Goal: Transaction & Acquisition: Purchase product/service

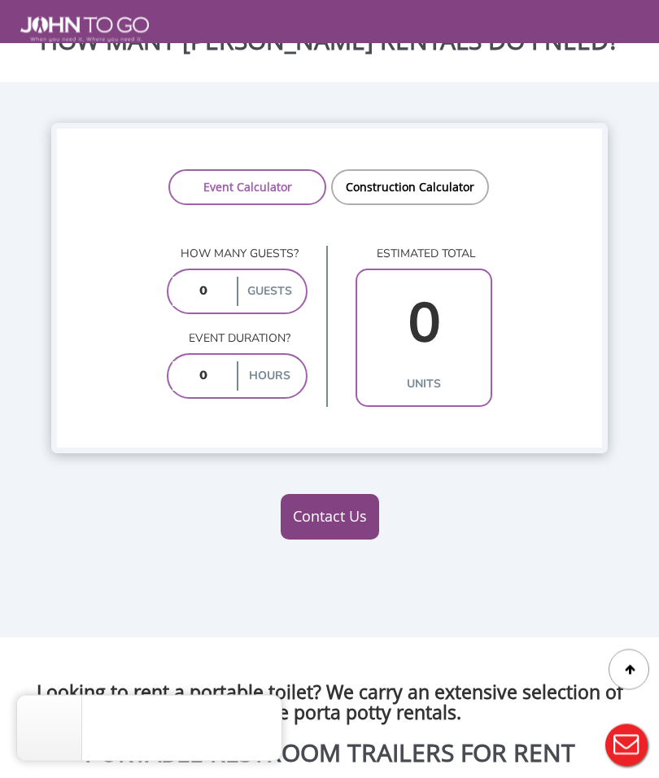
scroll to position [2759, 0]
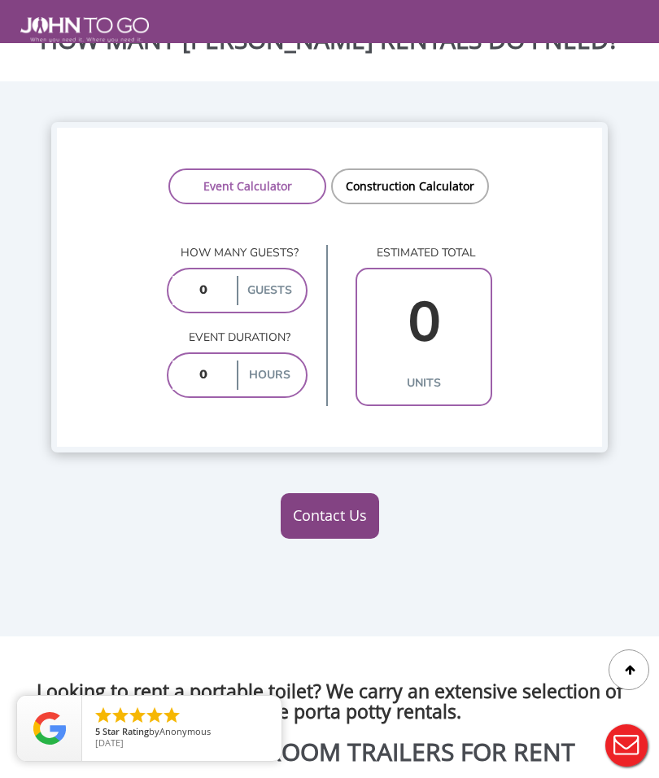
click at [207, 390] on input "number" at bounding box center [203, 374] width 61 height 29
click at [199, 306] on input "number" at bounding box center [203, 291] width 61 height 29
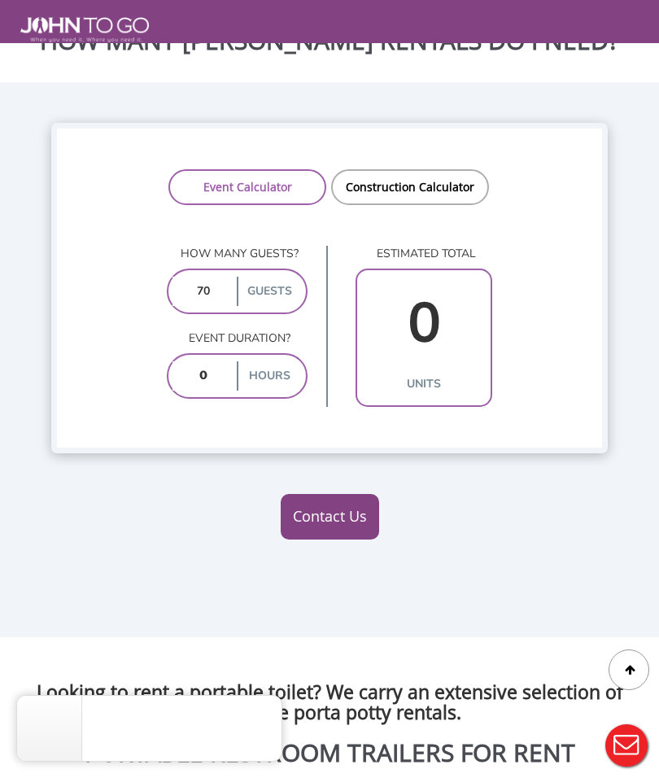
type input "70"
click at [198, 391] on input "number" at bounding box center [203, 375] width 61 height 29
type input "5"
type input "2"
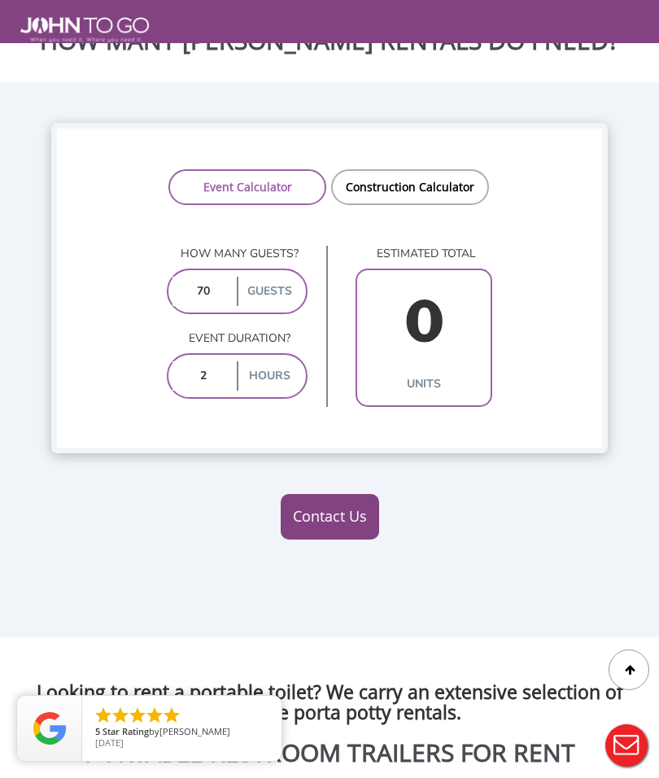
type input "2"
type input "1"
type input "2"
click at [209, 306] on input "70" at bounding box center [203, 291] width 61 height 29
type input "7"
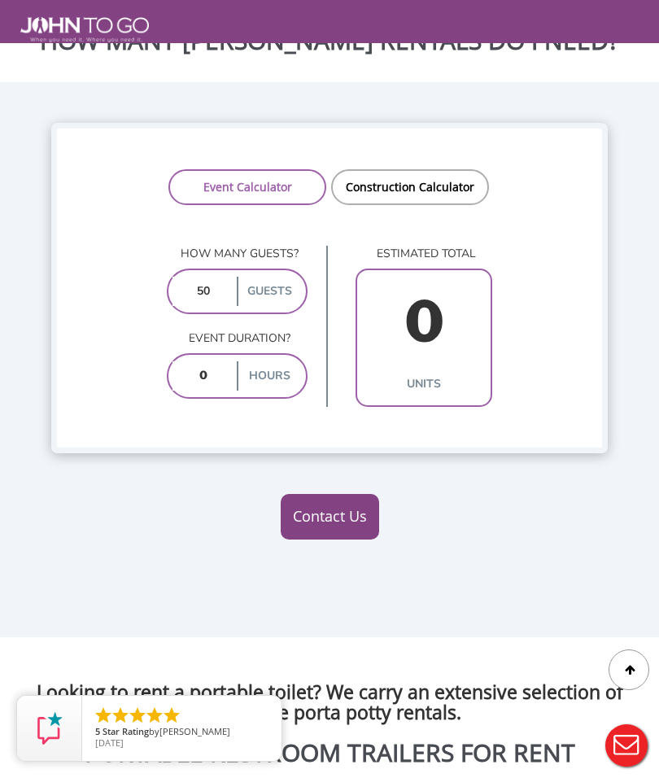
type input "50"
click at [201, 391] on input "number" at bounding box center [203, 375] width 61 height 29
type input "6"
type input "2"
type input "6"
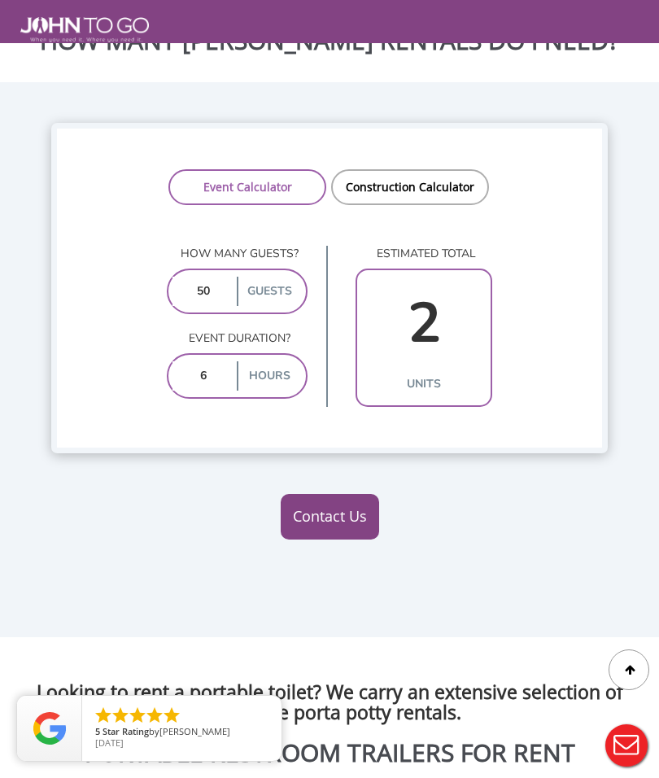
click at [205, 306] on input "50" at bounding box center [203, 291] width 61 height 29
click at [208, 306] on input "50" at bounding box center [203, 291] width 61 height 29
type input "5"
type input "2"
type input "1"
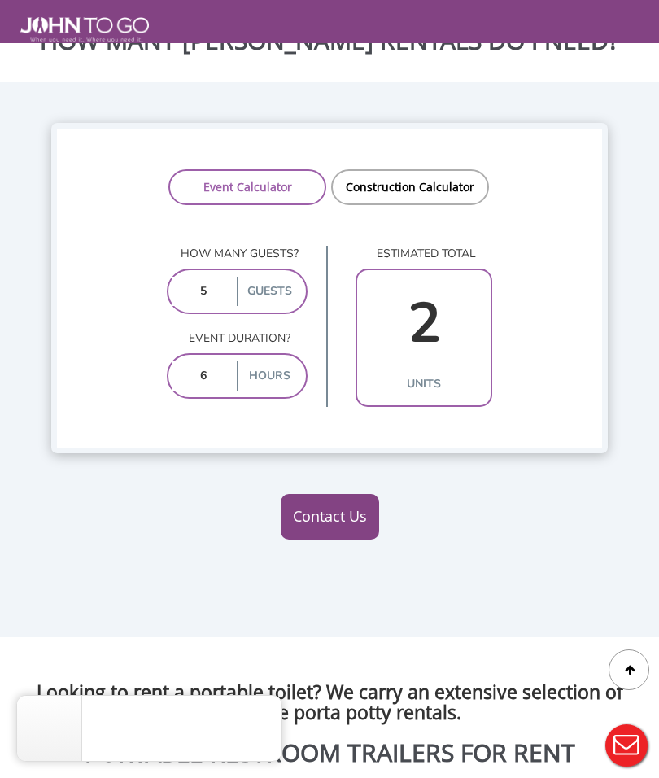
type input "5"
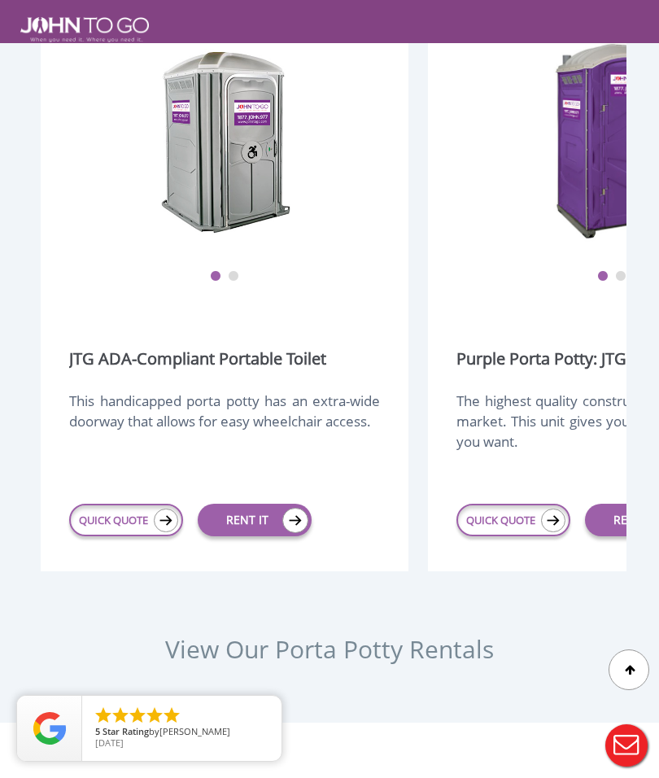
scroll to position [0, 0]
click at [267, 536] on link "RENT IT" at bounding box center [255, 520] width 114 height 33
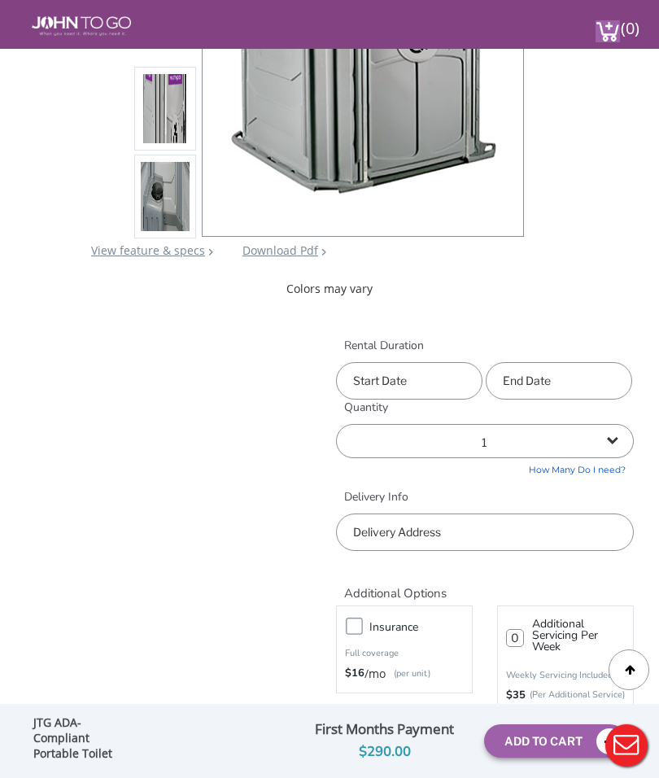
scroll to position [401, 0]
click at [417, 378] on input "text" at bounding box center [409, 381] width 146 height 37
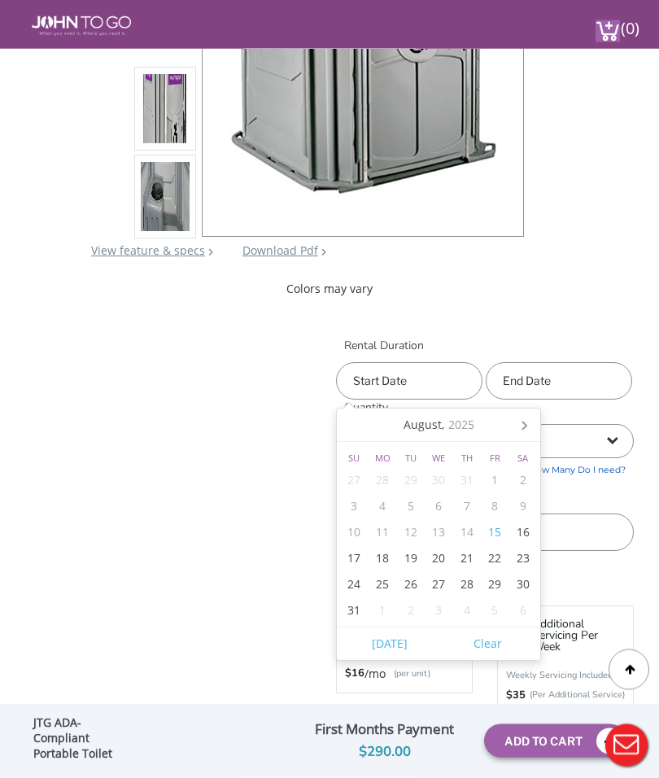
scroll to position [402, 0]
click at [534, 434] on icon at bounding box center [524, 425] width 26 height 26
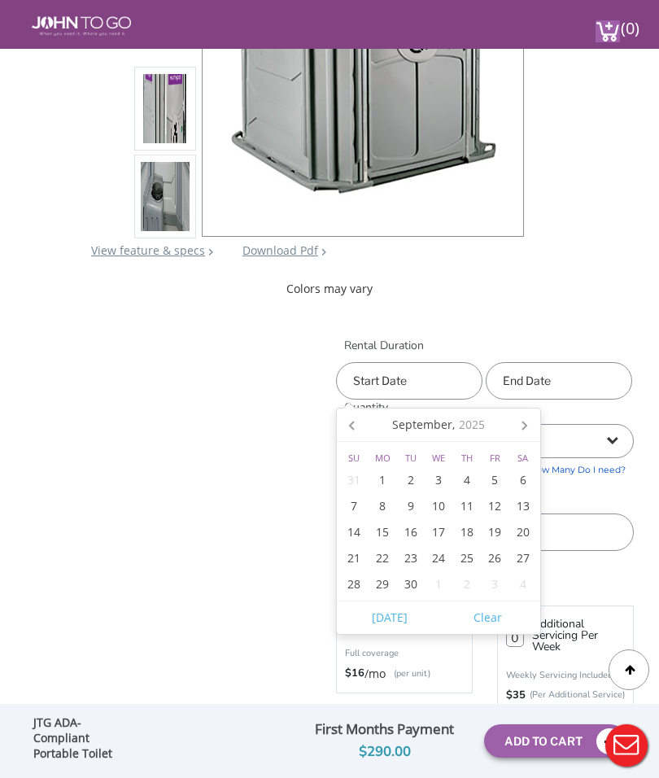
click at [352, 426] on icon at bounding box center [353, 425] width 26 height 26
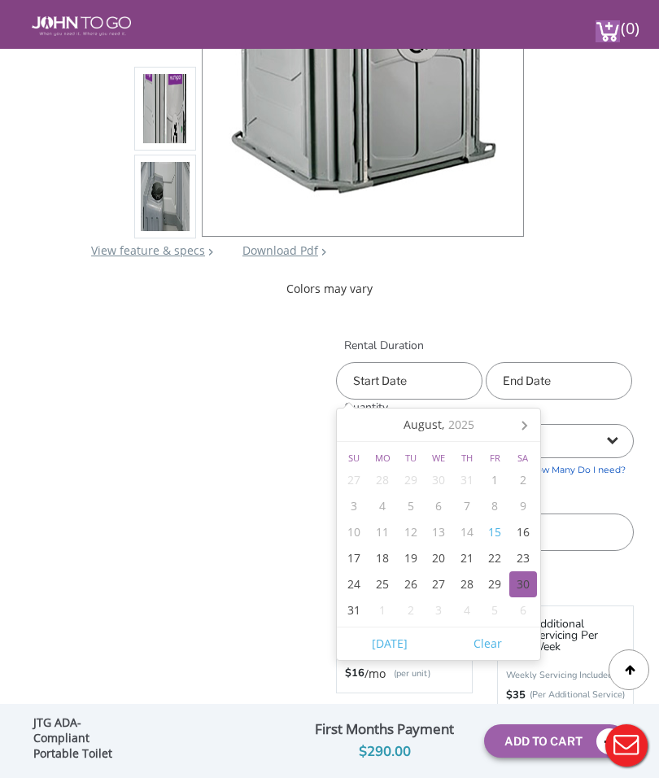
click at [531, 583] on div "30" at bounding box center [523, 584] width 28 height 26
type input "08/30/2025"
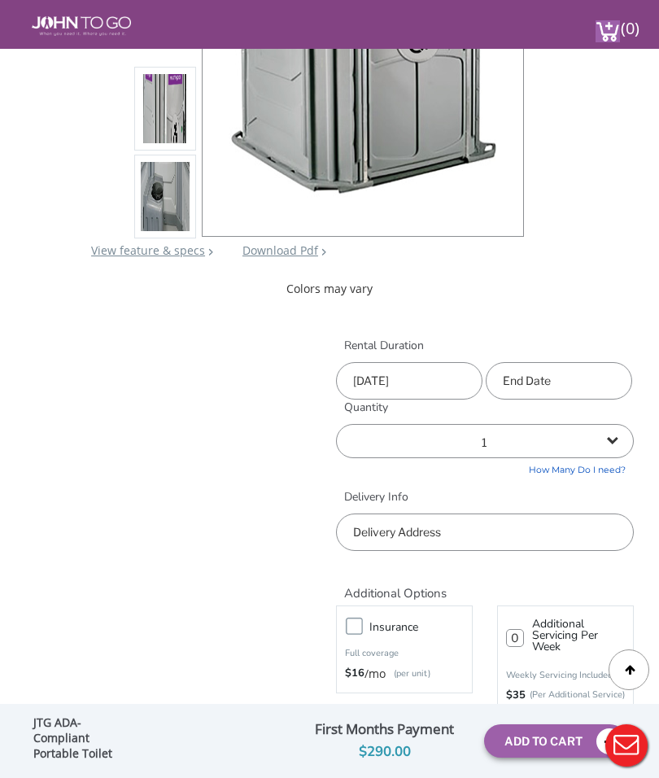
click at [553, 381] on input "text" at bounding box center [559, 380] width 146 height 37
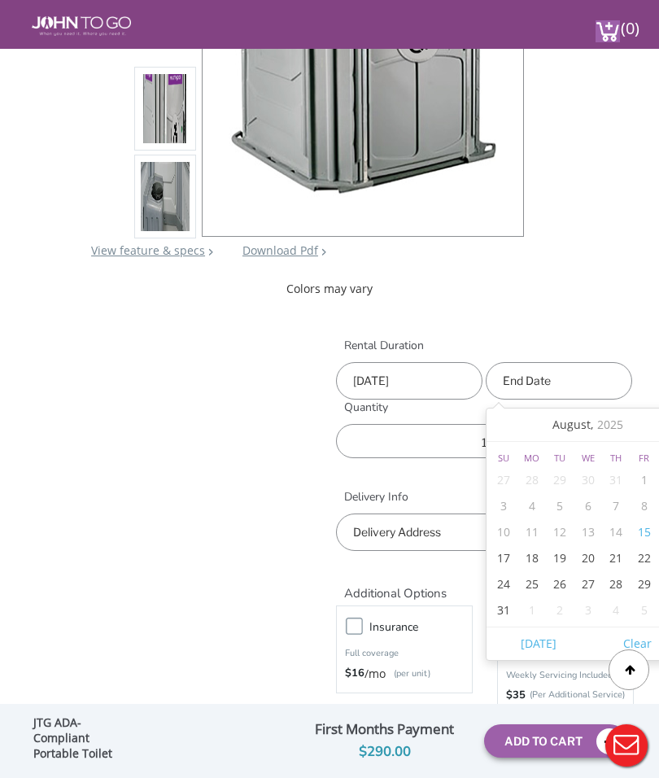
scroll to position [401, 32]
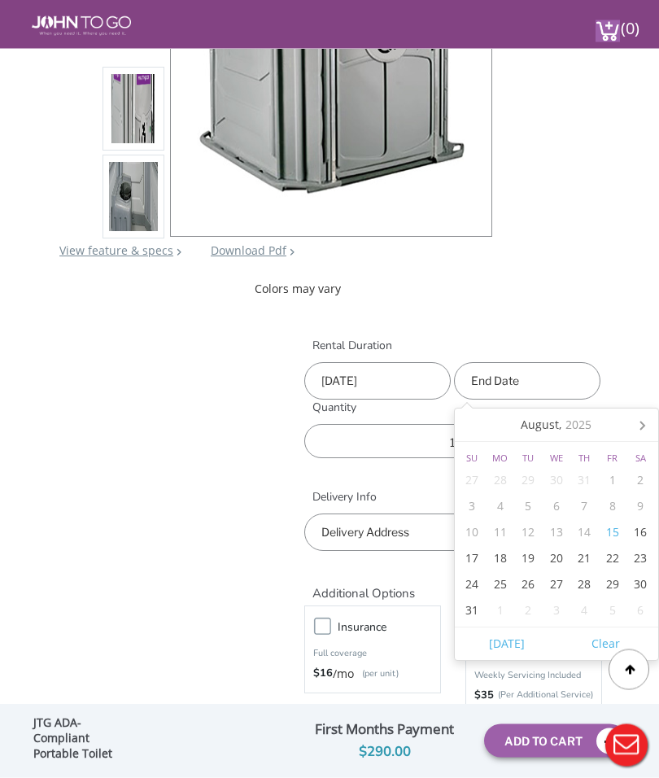
click at [637, 576] on div "30" at bounding box center [641, 585] width 28 height 26
type input "08/30/2025"
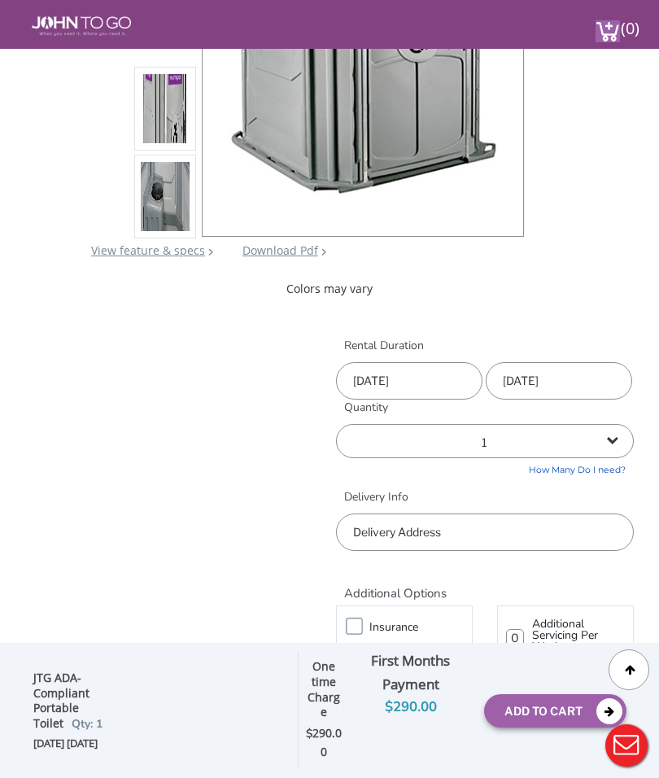
scroll to position [402, 0]
click at [491, 537] on input "text" at bounding box center [485, 531] width 298 height 37
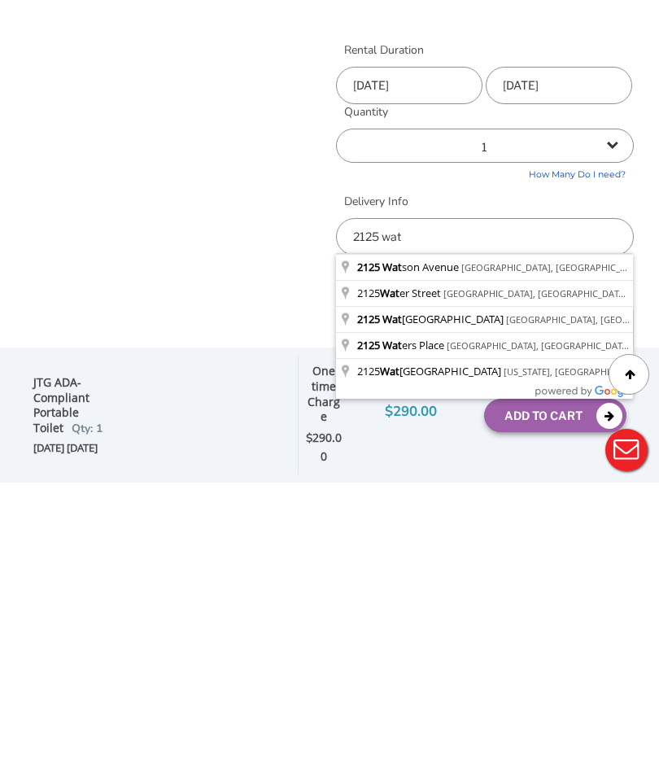
type input "2125 Watson Avenue, The Bronx, NY, USA"
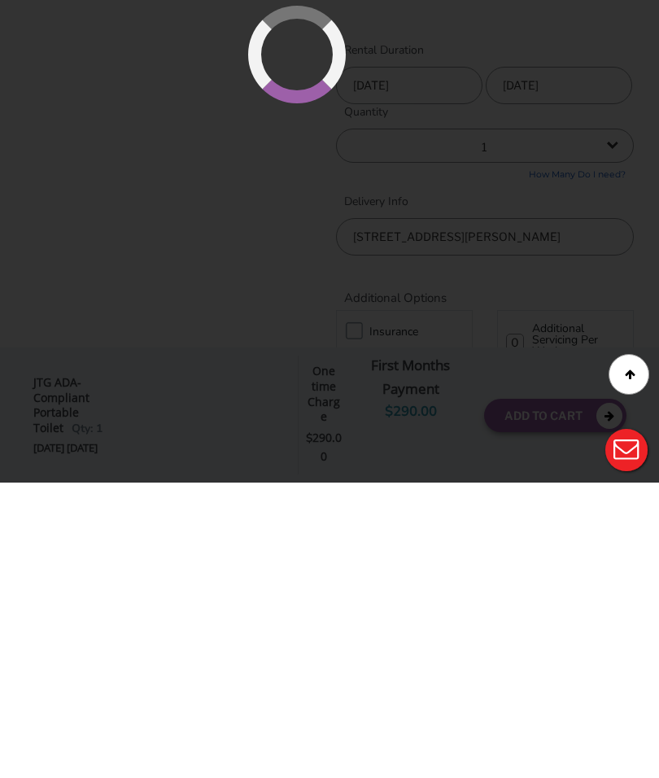
scroll to position [697, 0]
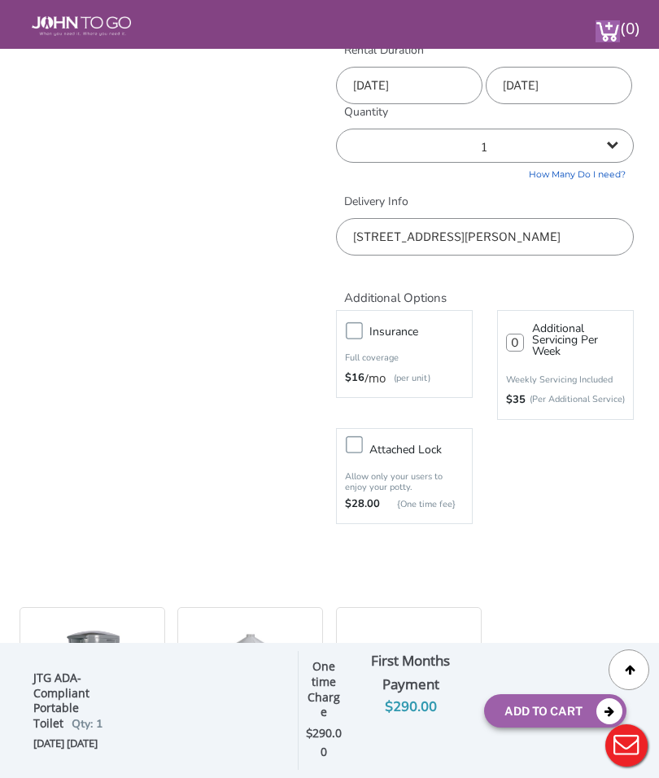
click at [531, 710] on button "Add To Cart" at bounding box center [555, 710] width 142 height 33
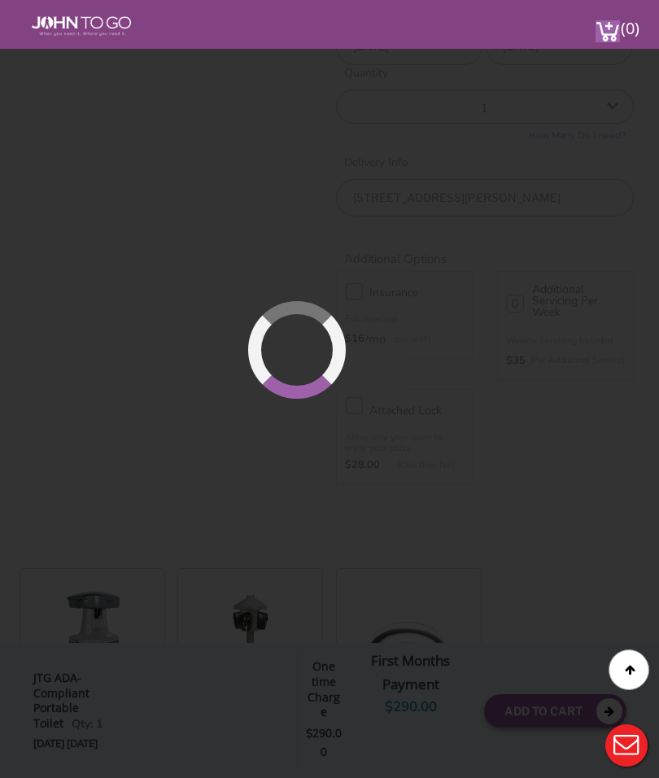
scroll to position [739, 0]
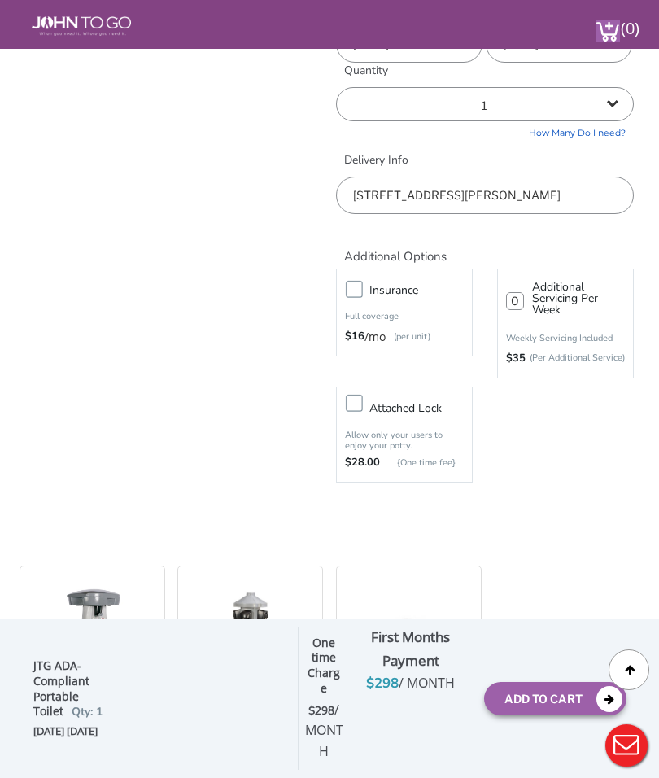
click at [361, 284] on label "Insurance" at bounding box center [420, 290] width 119 height 20
click at [0, 0] on input "Insurance" at bounding box center [0, 0] width 0 height 0
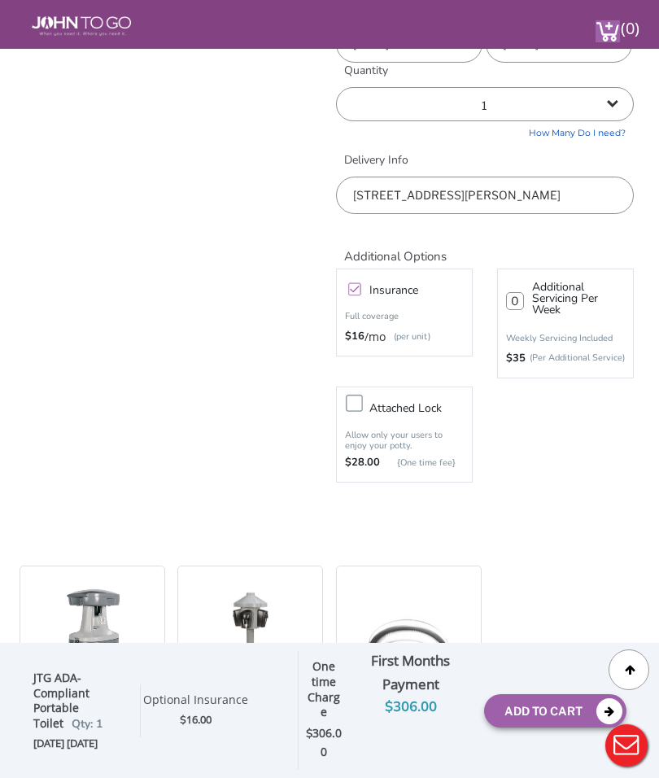
click at [524, 702] on button "Add To Cart" at bounding box center [555, 710] width 142 height 33
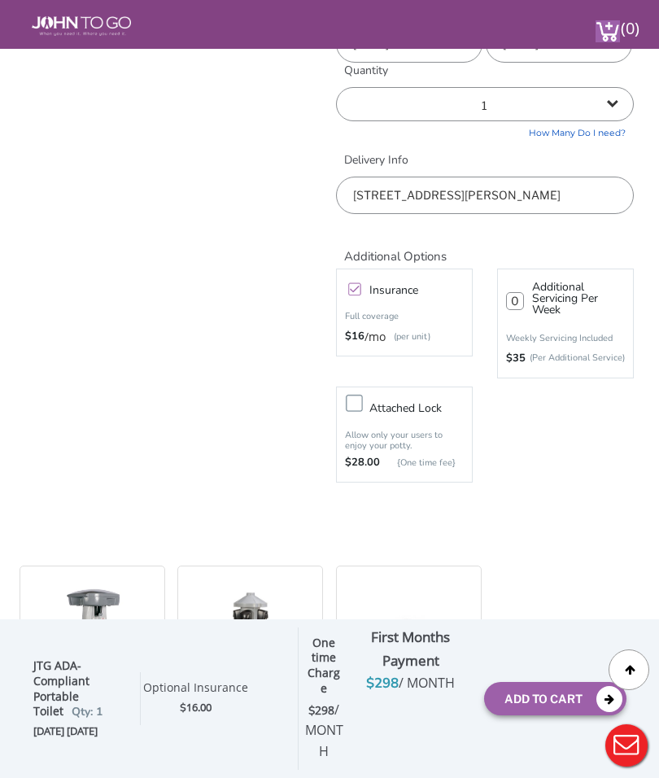
click at [608, 27] on img at bounding box center [608, 31] width 24 height 22
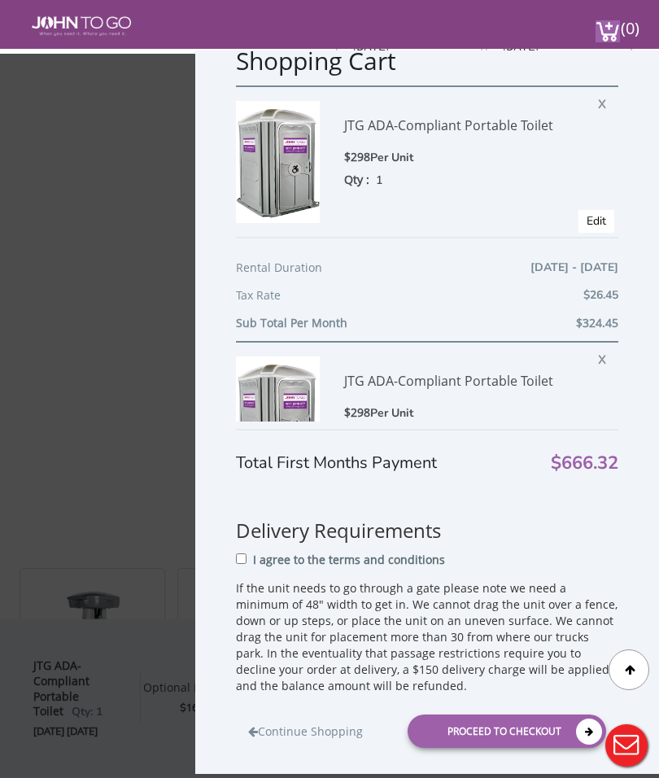
scroll to position [37, 0]
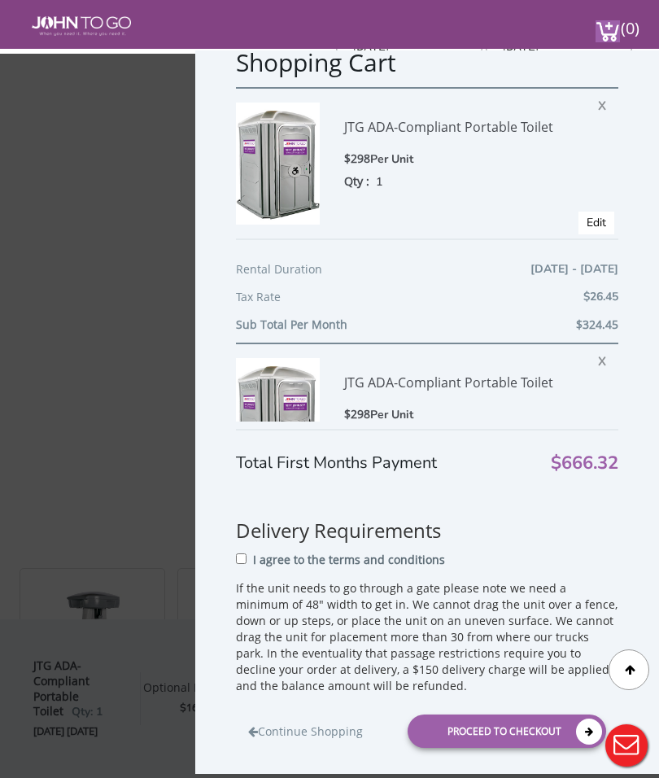
click at [604, 99] on span "X" at bounding box center [606, 103] width 16 height 21
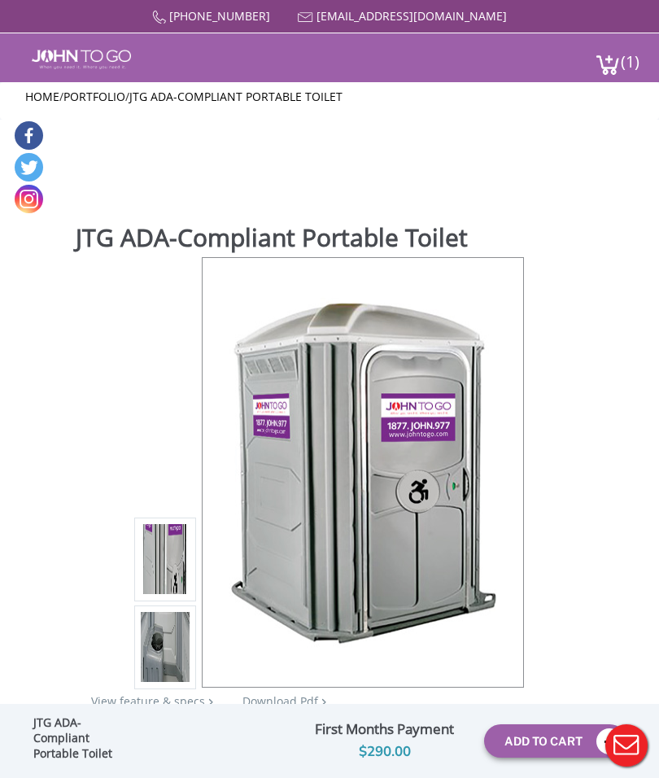
click at [615, 60] on img at bounding box center [608, 65] width 24 height 22
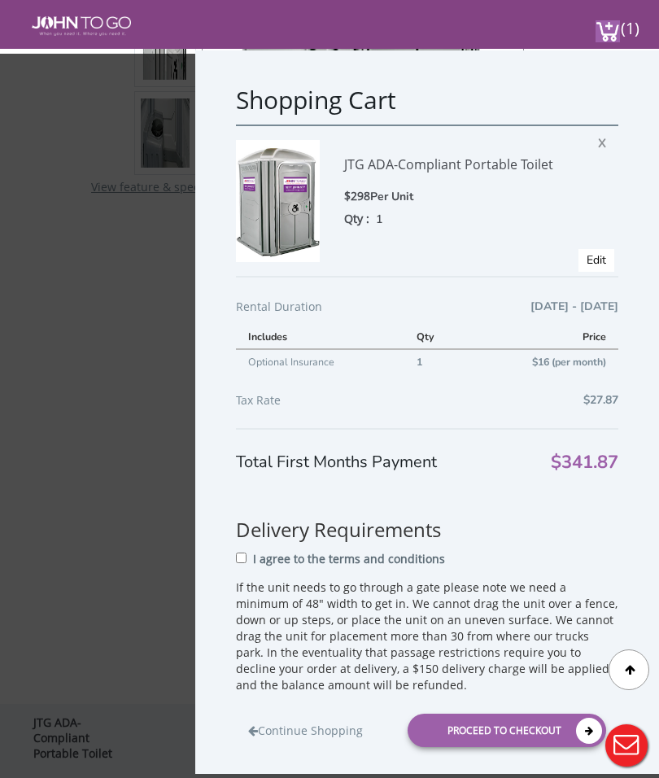
scroll to position [474, 0]
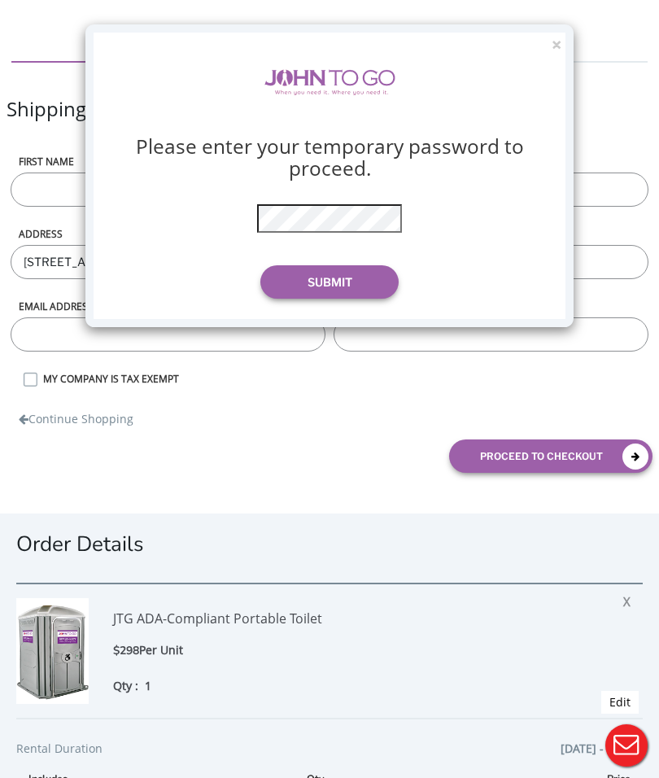
click at [302, 280] on button "Submit" at bounding box center [329, 281] width 138 height 33
click at [304, 282] on button "Submit" at bounding box center [329, 281] width 138 height 33
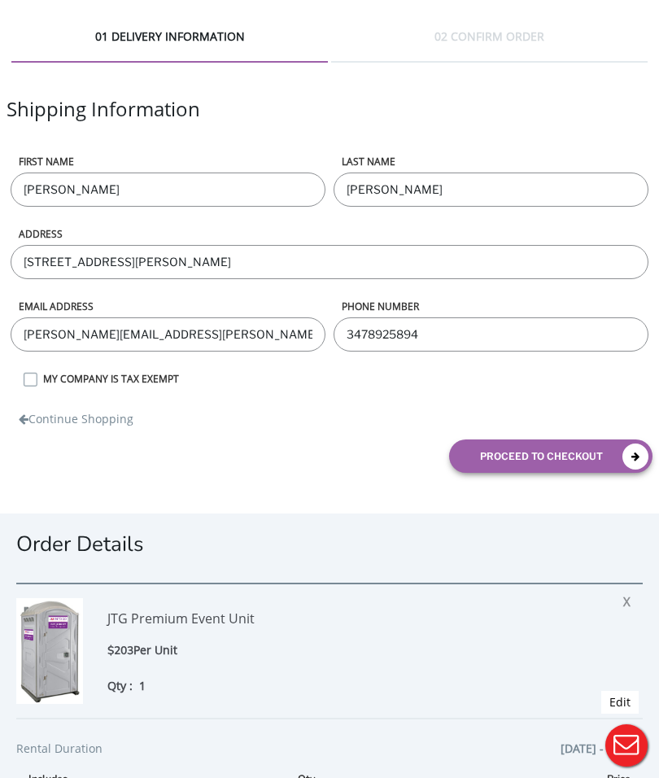
click at [405, 185] on input "[PERSON_NAME]" at bounding box center [491, 190] width 315 height 34
type input "D"
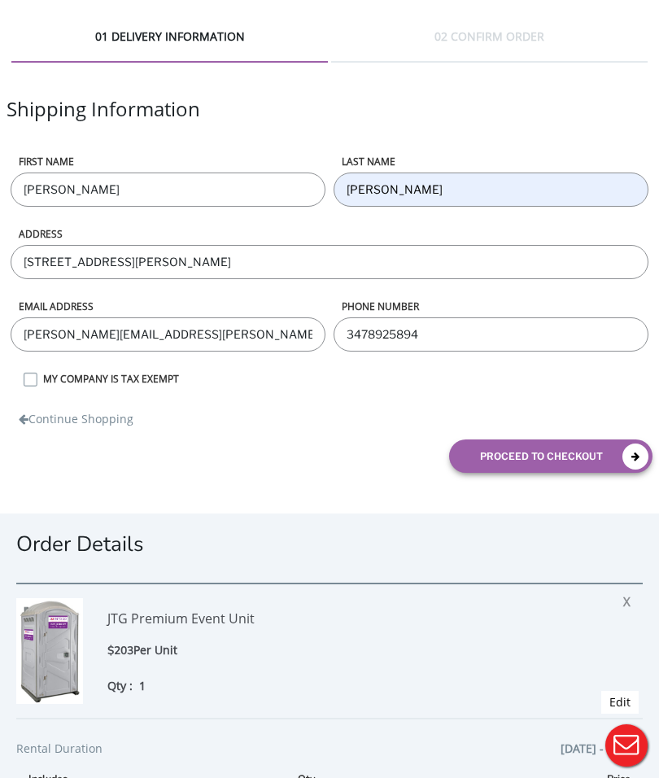
click at [427, 198] on input "[PERSON_NAME]" at bounding box center [491, 190] width 315 height 34
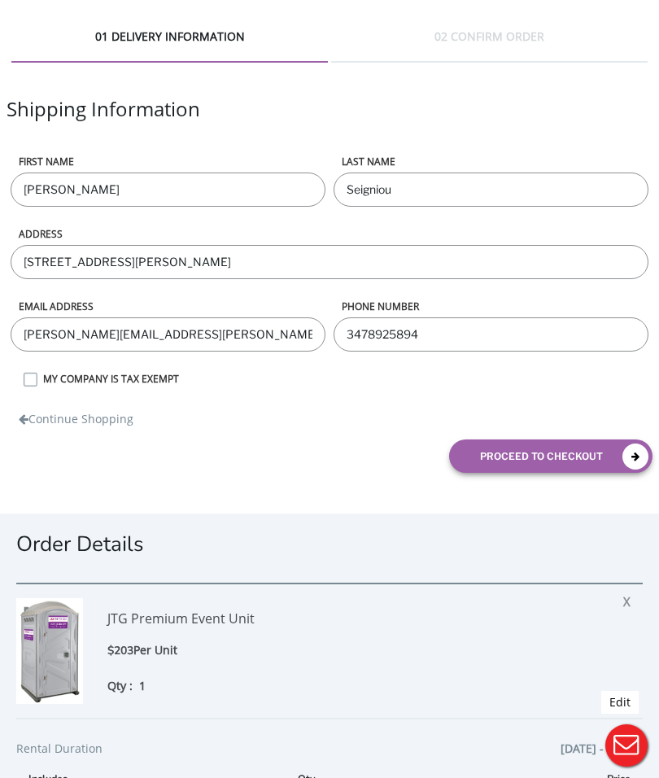
type input "Seignious"
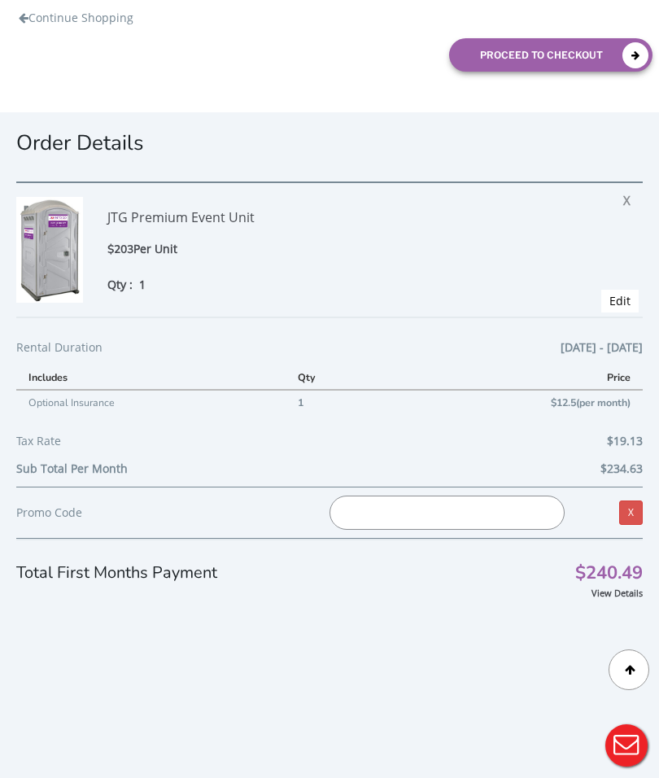
scroll to position [408, 0]
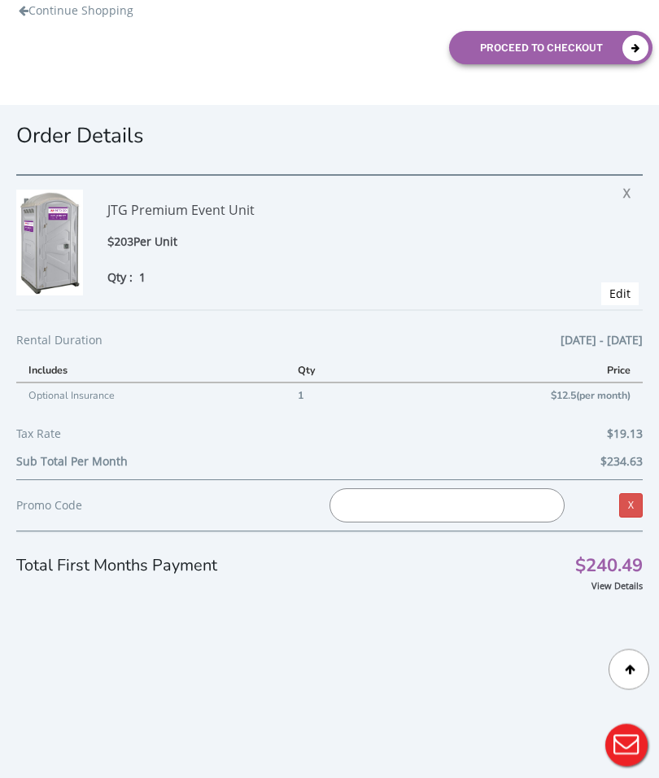
click at [369, 496] on input "text" at bounding box center [447, 506] width 235 height 34
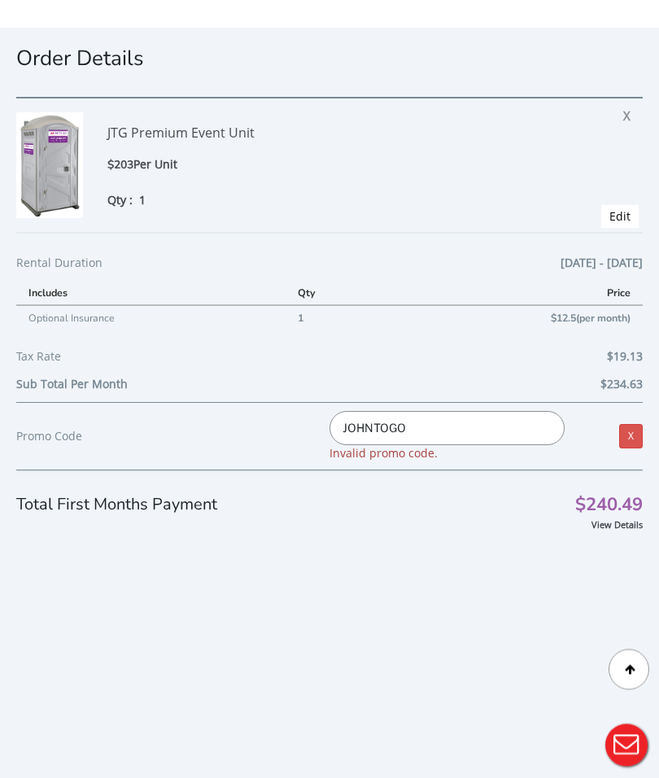
scroll to position [486, 0]
click at [424, 420] on input "JOHNTOGO" at bounding box center [447, 428] width 235 height 34
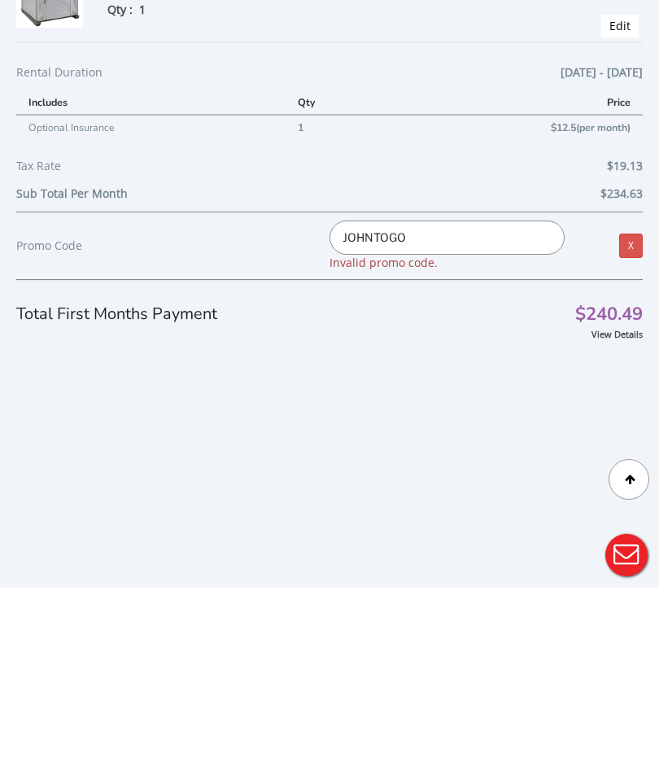
click at [378, 411] on input "JOHNTOGO" at bounding box center [447, 428] width 235 height 34
click at [304, 516] on div "View Details" at bounding box center [329, 524] width 627 height 16
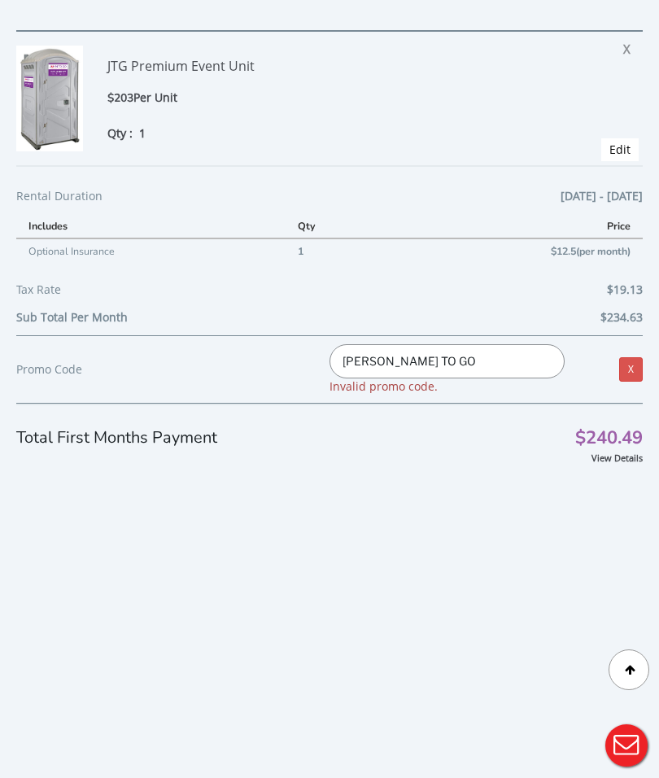
scroll to position [615, 0]
click at [395, 344] on input "JOHN TO GO" at bounding box center [447, 361] width 235 height 34
click at [381, 344] on input "JOHN TOGO" at bounding box center [447, 361] width 235 height 34
click at [408, 344] on input "JOHNTOGO" at bounding box center [447, 361] width 235 height 34
type input "J"
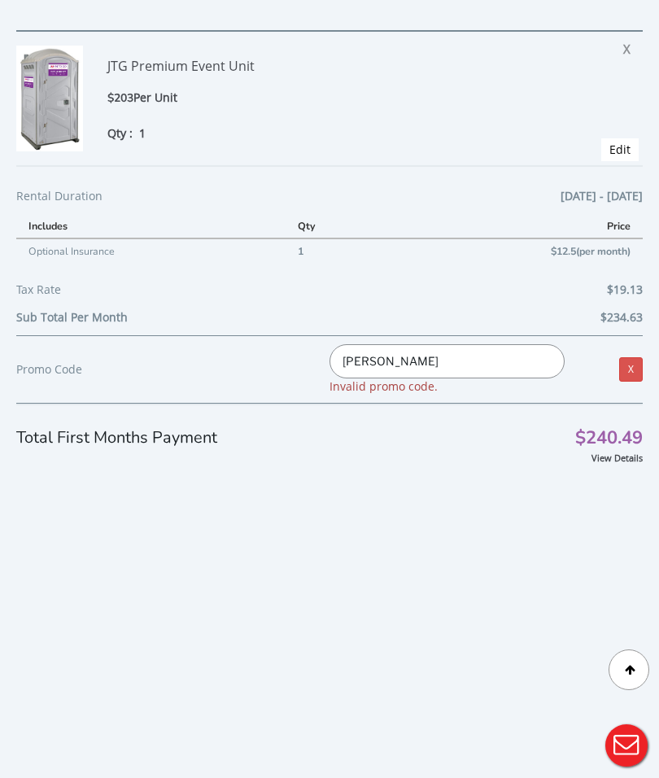
type input "John Togo"
click at [631, 452] on link "View Details" at bounding box center [617, 458] width 51 height 12
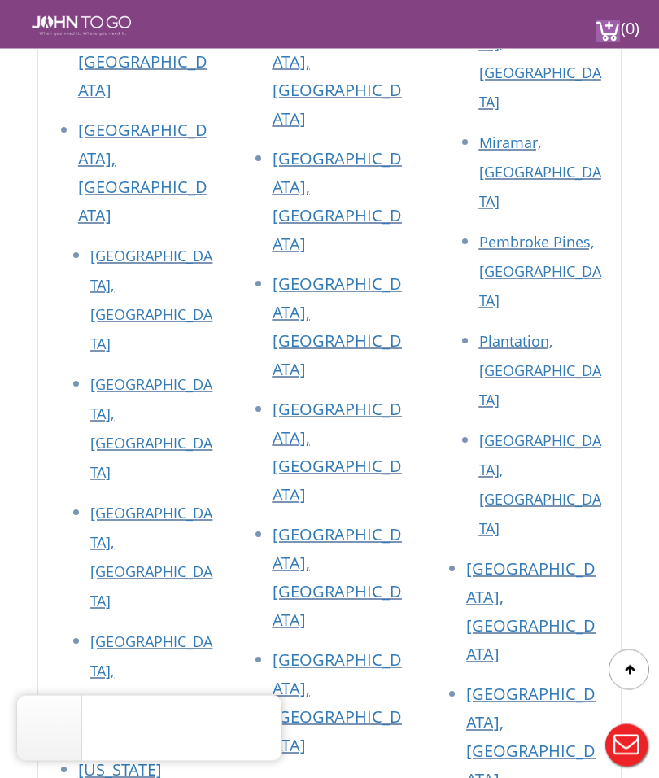
scroll to position [4736, 0]
